Goal: Information Seeking & Learning: Learn about a topic

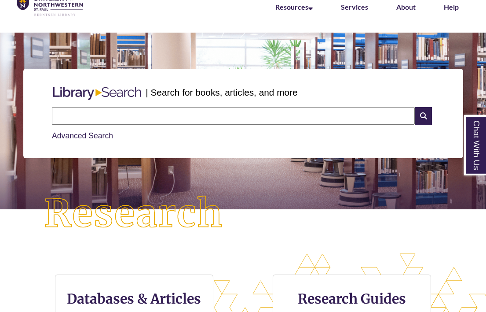
click at [184, 112] on input "text" at bounding box center [233, 116] width 363 height 18
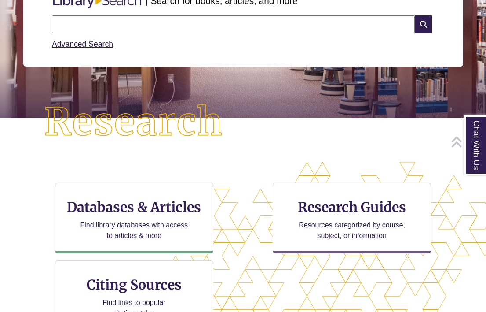
scroll to position [139, 0]
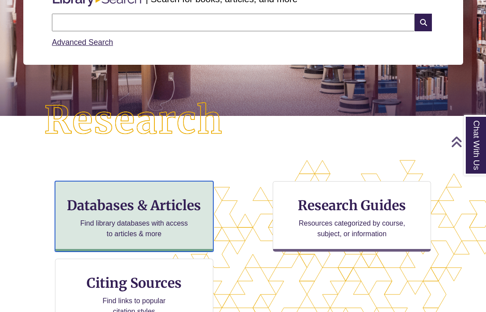
click at [189, 219] on p "Find library databases with access to articles & more" at bounding box center [134, 228] width 115 height 21
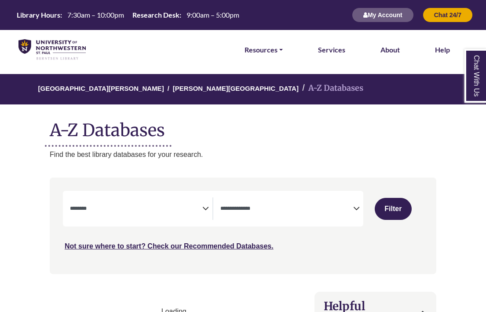
select select "Database Subject Filter"
select select "Database Types Filter"
select select "Database Subject Filter"
select select "Database Types Filter"
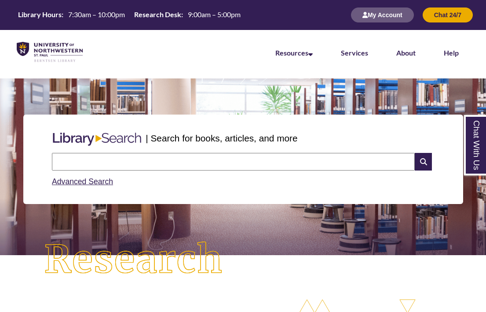
click at [160, 164] on input "text" at bounding box center [233, 162] width 363 height 18
type input "**********"
